Goal: Task Accomplishment & Management: Complete application form

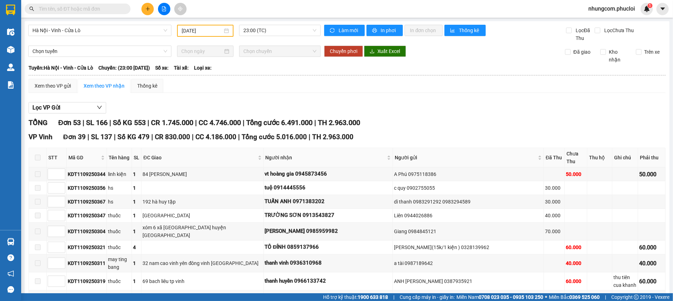
scroll to position [815, 0]
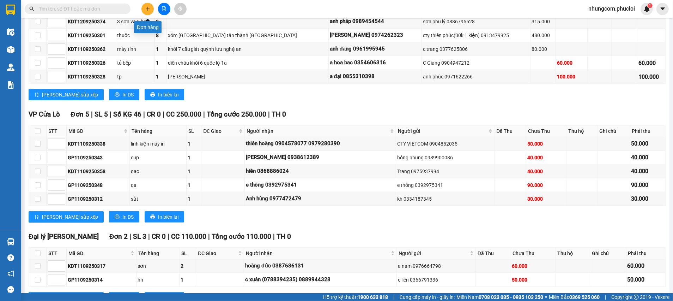
click at [148, 11] on icon "plus" at bounding box center [147, 8] width 5 height 5
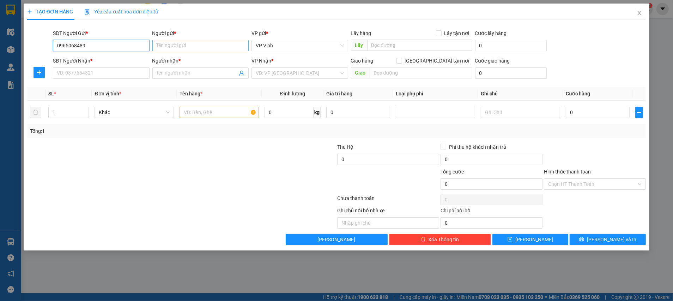
type input "0965068489"
click at [187, 50] on input "Người gửi *" at bounding box center [200, 45] width 97 height 11
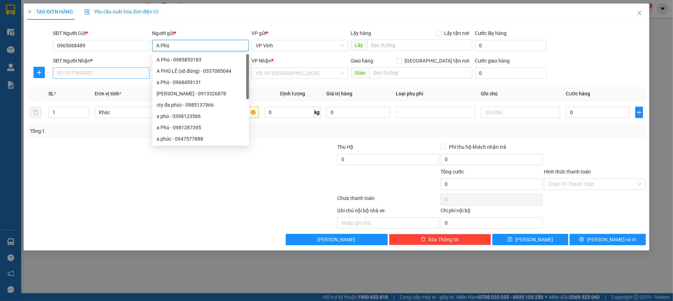
type input "A Phú"
click at [121, 77] on input "SĐT Người Nhận *" at bounding box center [101, 72] width 97 height 11
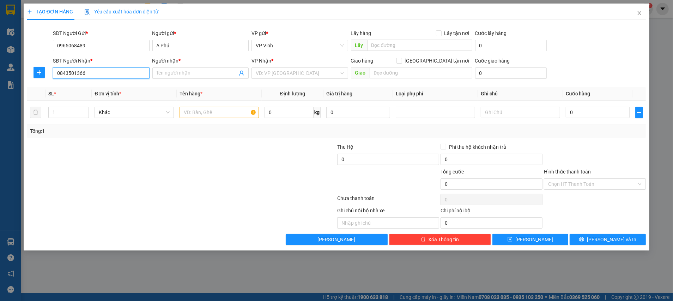
click at [78, 72] on input "0843501366" at bounding box center [101, 72] width 97 height 11
click at [74, 71] on input "0843501366" at bounding box center [101, 72] width 97 height 11
click at [67, 73] on input "0843501366" at bounding box center [101, 72] width 97 height 11
type input "0843501366"
click at [168, 72] on input "Người nhận *" at bounding box center [197, 73] width 81 height 8
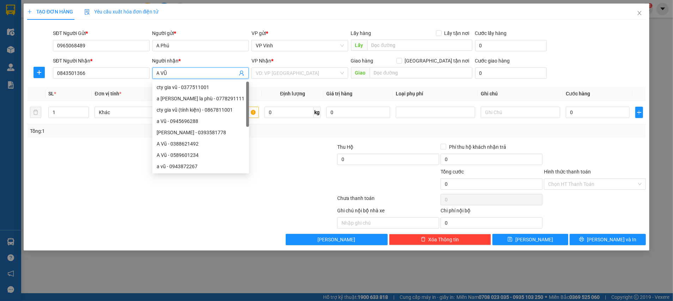
type input "A VŨ"
click at [279, 66] on div "VP Nhận *" at bounding box center [299, 62] width 97 height 11
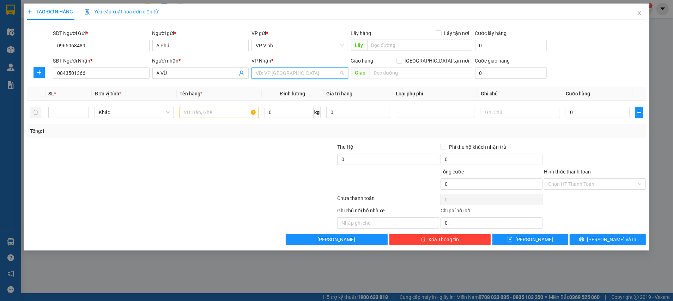
click at [279, 71] on input "search" at bounding box center [297, 73] width 83 height 11
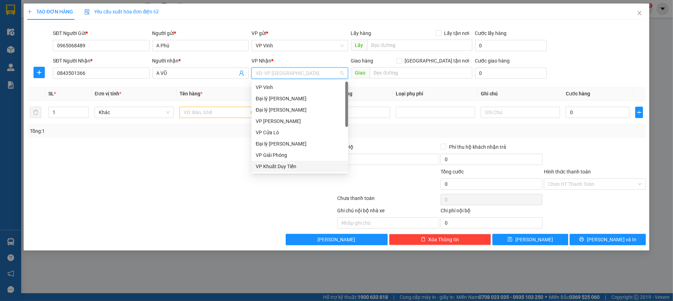
click at [266, 164] on div "VP Khuất Duy Tiến" at bounding box center [300, 166] width 88 height 8
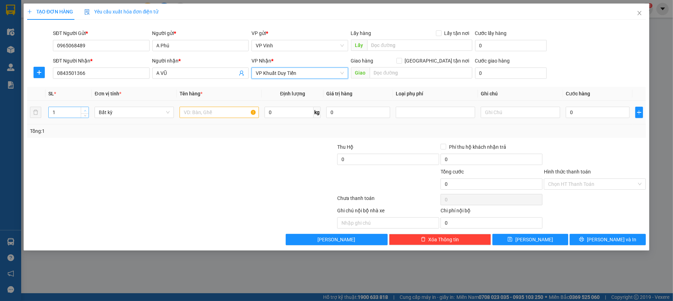
type input "2"
click at [85, 110] on icon "up" at bounding box center [85, 110] width 2 height 2
click at [219, 111] on input "text" at bounding box center [219, 112] width 79 height 11
type input "TP"
click at [607, 114] on input "0" at bounding box center [598, 112] width 64 height 11
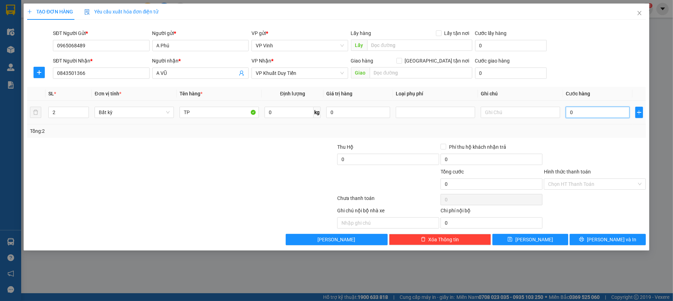
type input "6"
type input "60"
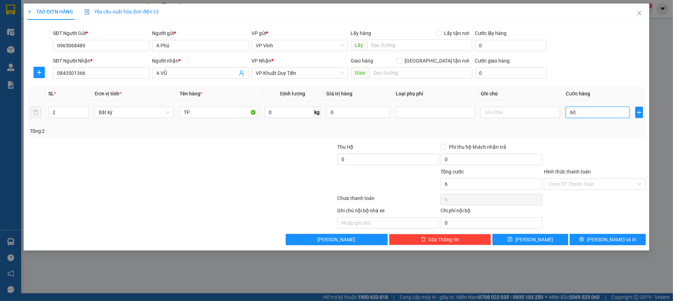
type input "60"
click at [597, 150] on div at bounding box center [594, 155] width 103 height 25
type input "60.000"
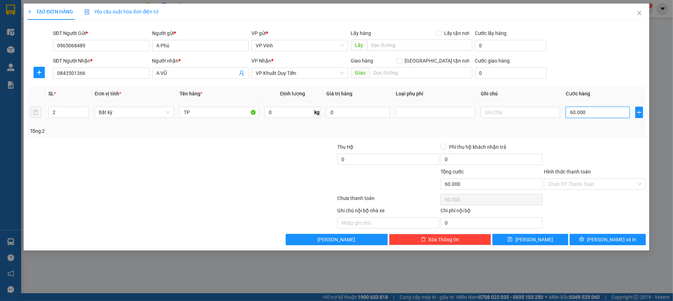
click at [597, 112] on input "60.000" at bounding box center [598, 112] width 64 height 11
type input "7"
type input "70"
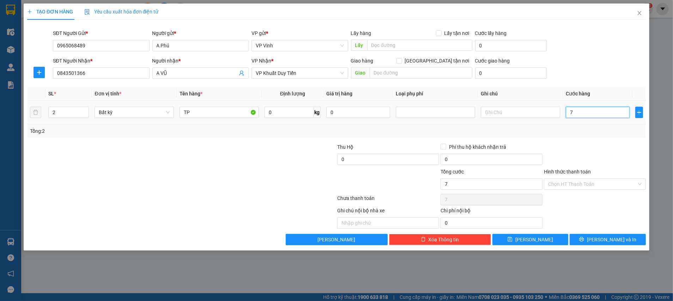
type input "70"
type input "70.000"
click at [590, 143] on div at bounding box center [594, 155] width 103 height 25
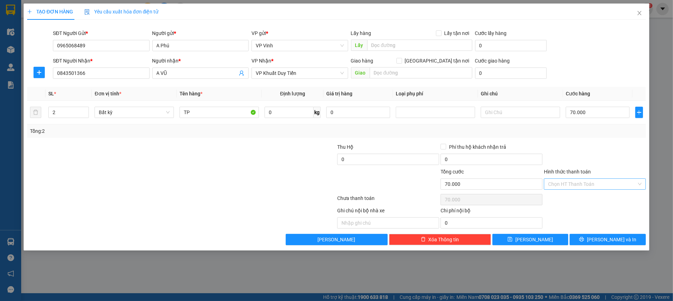
click at [582, 181] on input "Hình thức thanh toán" at bounding box center [592, 183] width 89 height 11
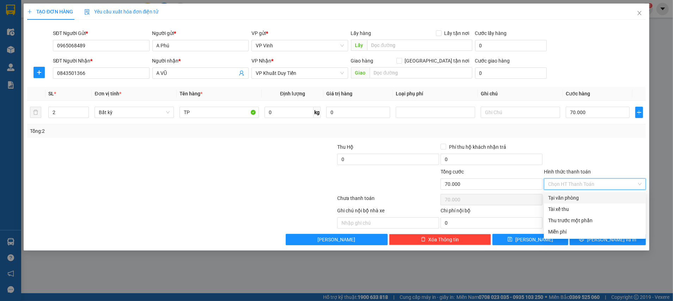
drag, startPoint x: 572, startPoint y: 196, endPoint x: 584, endPoint y: 196, distance: 12.3
click at [571, 196] on div "Tại văn phòng" at bounding box center [594, 198] width 93 height 8
type input "0"
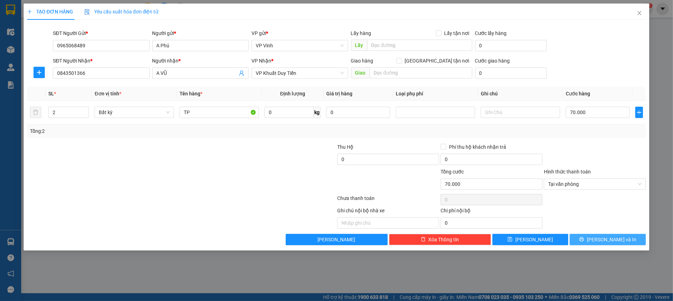
click at [607, 238] on span "[PERSON_NAME] và In" at bounding box center [611, 239] width 49 height 8
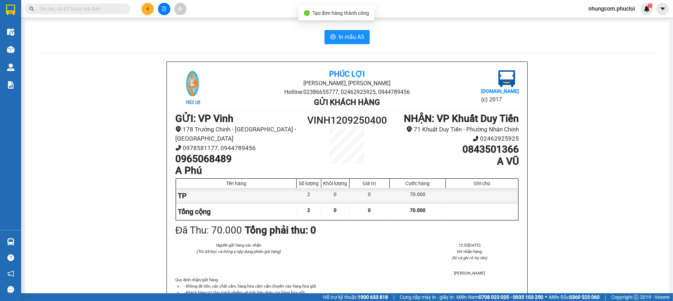
click at [336, 23] on div "In mẫu A5 Phúc Lợi Đường [PERSON_NAME], Phường Nghi Hương Hotline: 02386655777,…" at bounding box center [347, 188] width 644 height 332
click at [348, 38] on span "In mẫu A5" at bounding box center [351, 36] width 25 height 9
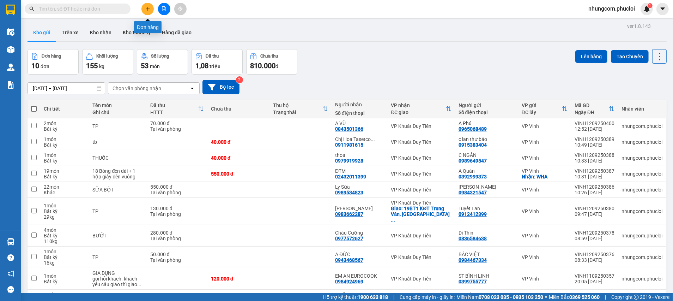
click at [146, 7] on icon "plus" at bounding box center [147, 8] width 5 height 5
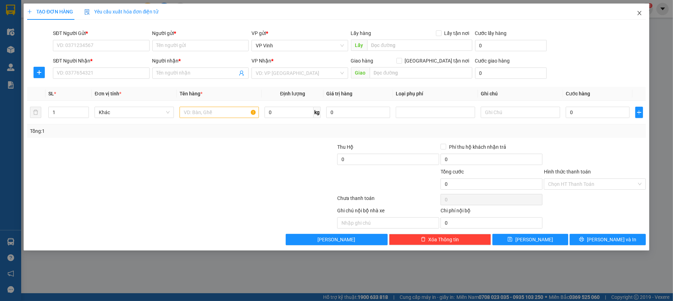
click at [639, 13] on icon "close" at bounding box center [640, 13] width 6 height 6
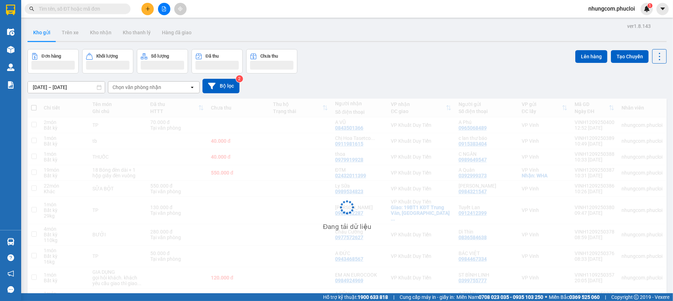
click at [112, 7] on input "text" at bounding box center [80, 9] width 83 height 8
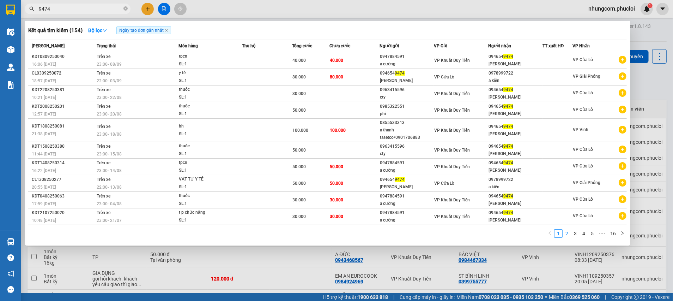
type input "9474"
click at [568, 233] on link "2" at bounding box center [567, 233] width 8 height 8
click at [568, 233] on div "Mã ĐH Trạng thái Món hàng Thu hộ Tổng cước Chưa cước Người gửi VP Gửi Người nhậ…" at bounding box center [327, 141] width 599 height 202
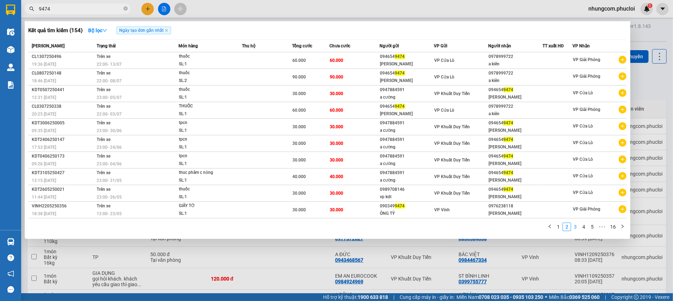
click at [576, 227] on link "3" at bounding box center [575, 227] width 8 height 8
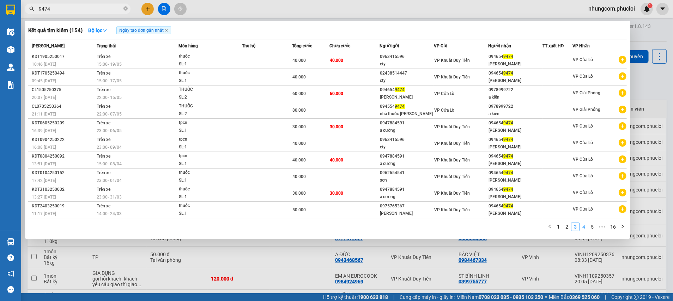
click at [584, 225] on link "4" at bounding box center [584, 227] width 8 height 8
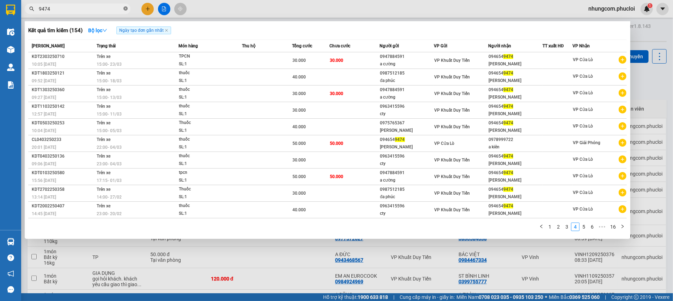
click at [124, 9] on icon "close-circle" at bounding box center [125, 8] width 4 height 4
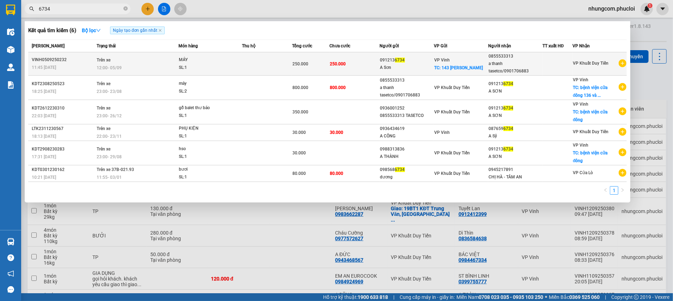
type input "6734"
click at [549, 71] on td at bounding box center [557, 63] width 30 height 23
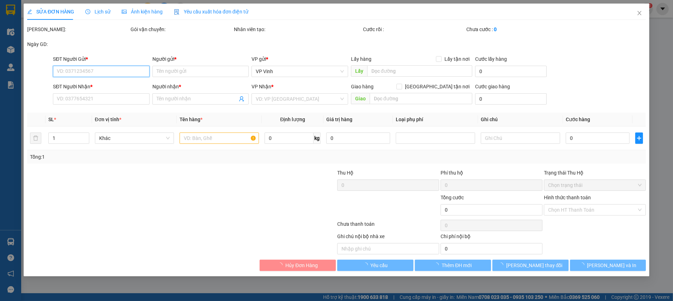
type input "0912136734"
type input "A Sơn"
checkbox input "true"
type input "143 [PERSON_NAME]"
type input "0855533313"
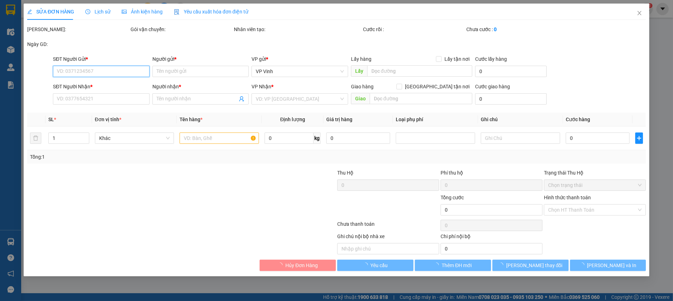
type input "a thanh tasetco/0901706883"
type input "250.000"
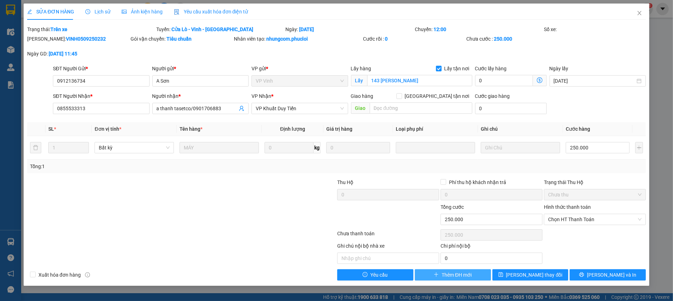
click at [444, 272] on span "Thêm ĐH mới" at bounding box center [457, 275] width 30 height 8
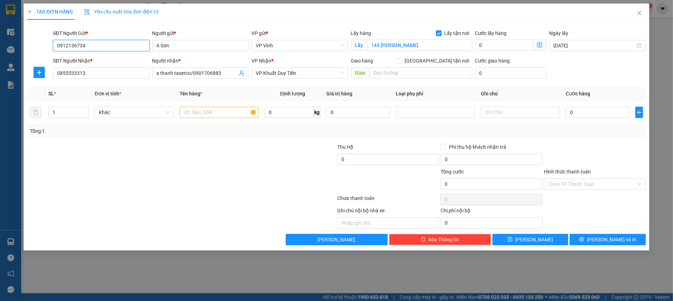
drag, startPoint x: 92, startPoint y: 43, endPoint x: 20, endPoint y: 42, distance: 72.3
click at [20, 42] on div "TẠO ĐƠN HÀNG Yêu cầu xuất hóa đơn điện tử Transit Pickup Surcharge Ids Transit …" at bounding box center [336, 150] width 673 height 301
type input "2"
click at [85, 109] on icon "up" at bounding box center [85, 110] width 2 height 2
click at [230, 115] on input "text" at bounding box center [219, 112] width 79 height 11
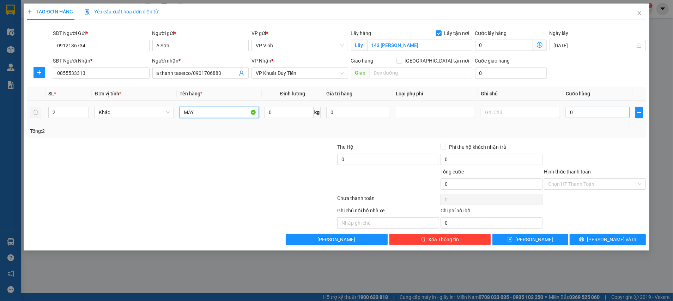
type input "MÁY"
click at [578, 109] on input "0" at bounding box center [598, 112] width 64 height 11
type input "5"
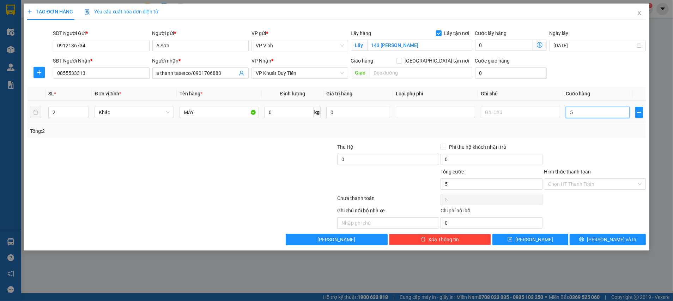
type input "50"
type input "500"
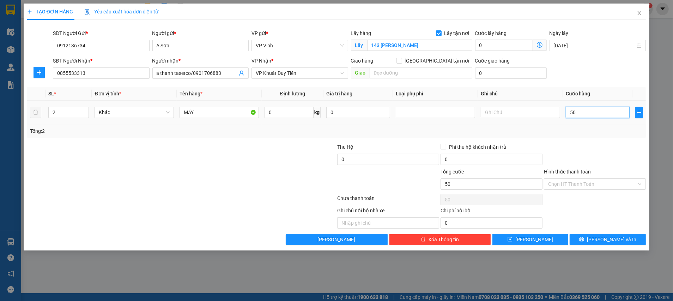
type input "500"
click at [587, 139] on div "Transit Pickup Surcharge Ids Transit Deliver Surcharge Ids Transit Deliver Surc…" at bounding box center [336, 134] width 619 height 219
type input "500.000"
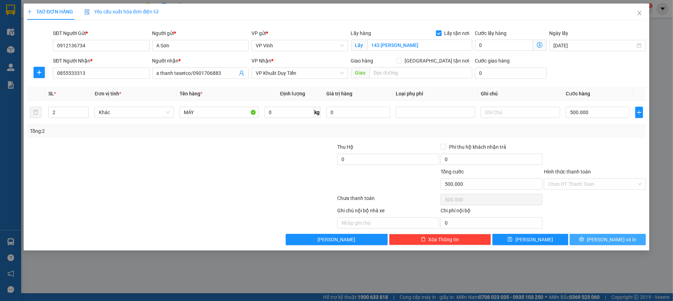
click at [578, 234] on button "[PERSON_NAME] và In" at bounding box center [608, 238] width 76 height 11
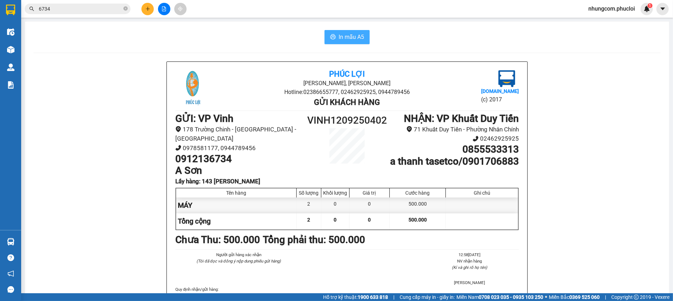
click at [347, 36] on span "In mẫu A5" at bounding box center [351, 36] width 25 height 9
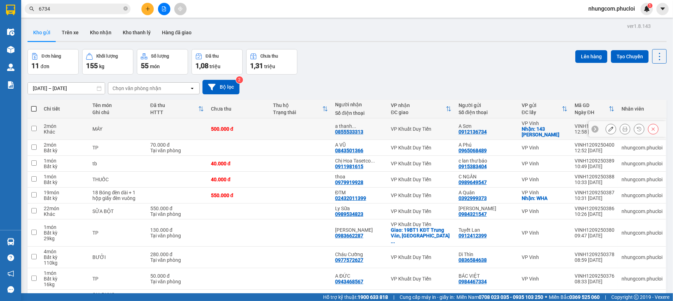
click at [623, 128] on icon at bounding box center [625, 128] width 5 height 5
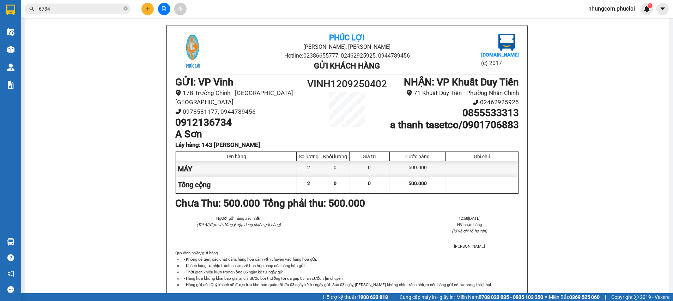
scroll to position [53, 0]
